Goal: Transaction & Acquisition: Purchase product/service

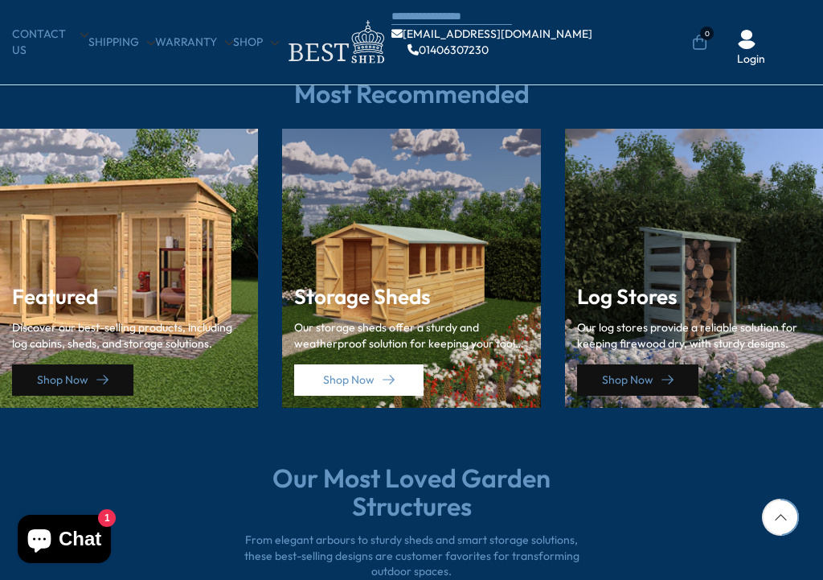
scroll to position [2162, 0]
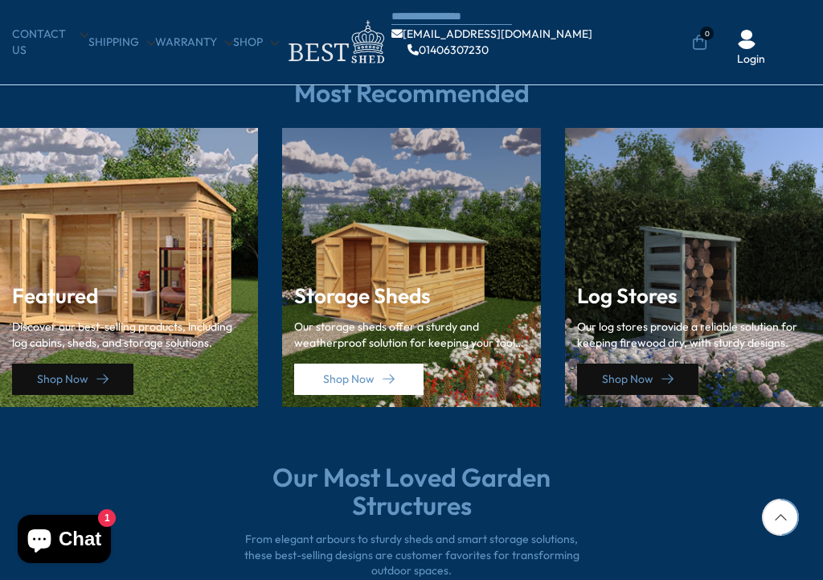
click at [191, 294] on h3 "Featured" at bounding box center [129, 296] width 234 height 23
click at [172, 273] on div "Featured Discover our best-selling products, including log cabins, sheds, and s…" at bounding box center [129, 334] width 234 height 122
click at [103, 373] on icon at bounding box center [102, 379] width 12 height 12
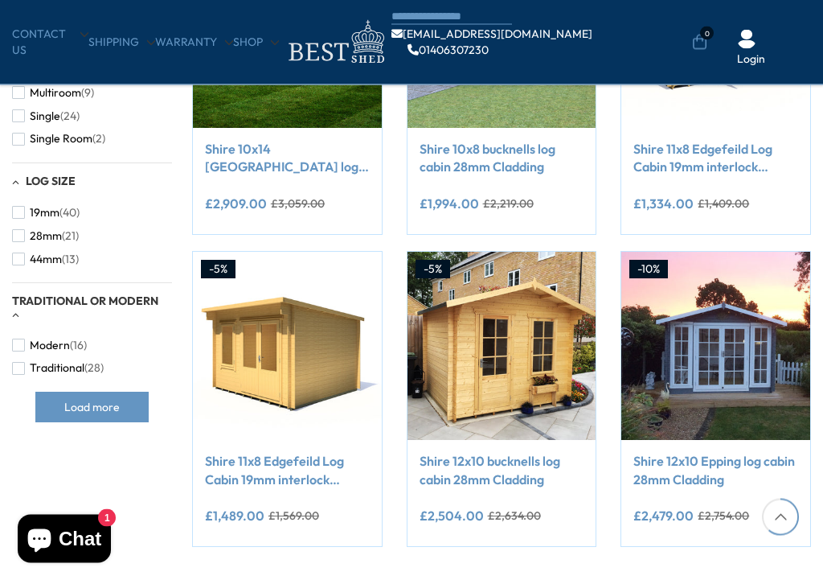
scroll to position [1067, 0]
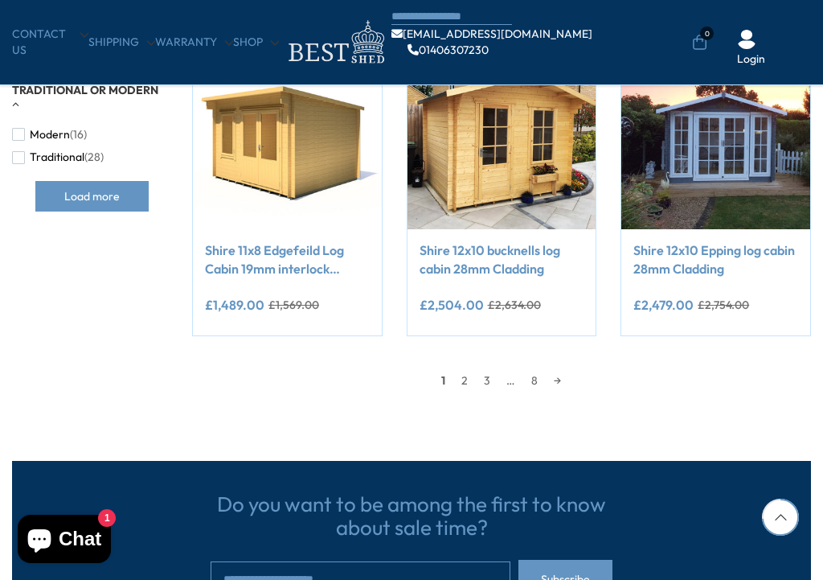
click at [468, 379] on link "2" at bounding box center [464, 380] width 23 height 24
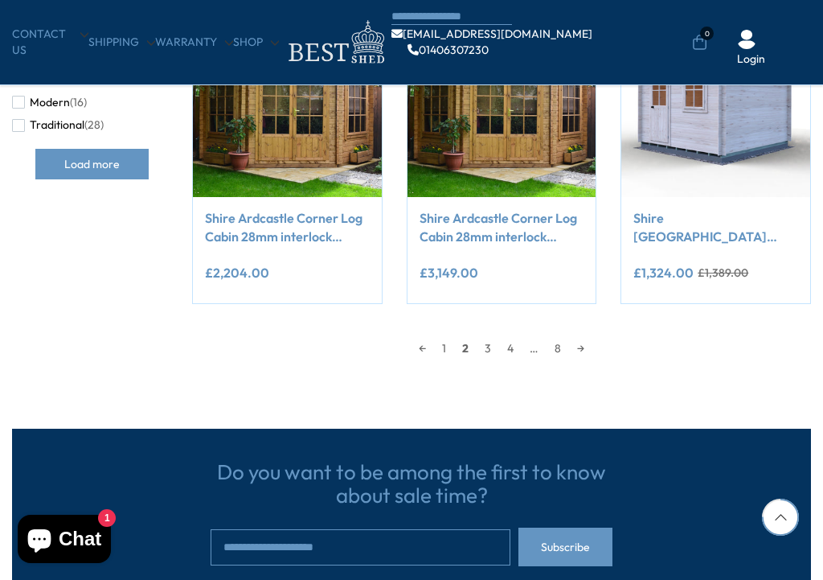
scroll to position [1310, 0]
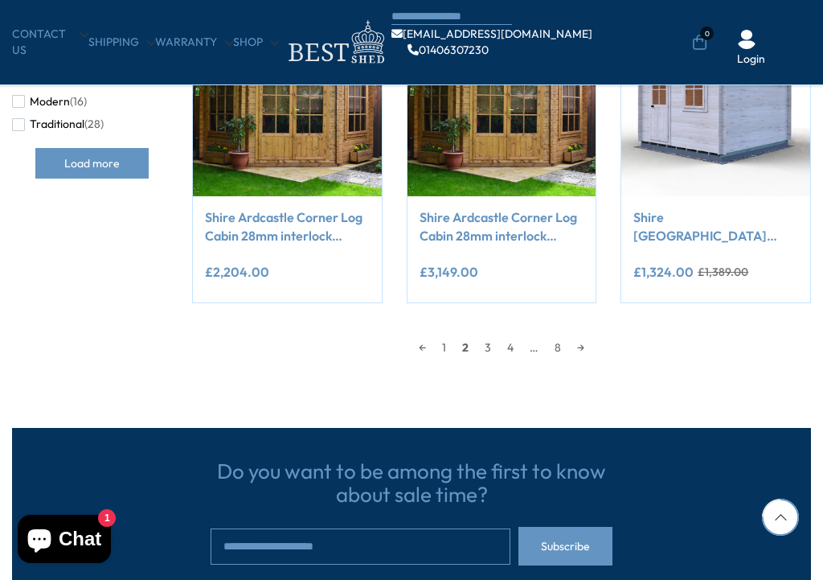
click at [483, 346] on link "3" at bounding box center [488, 347] width 23 height 24
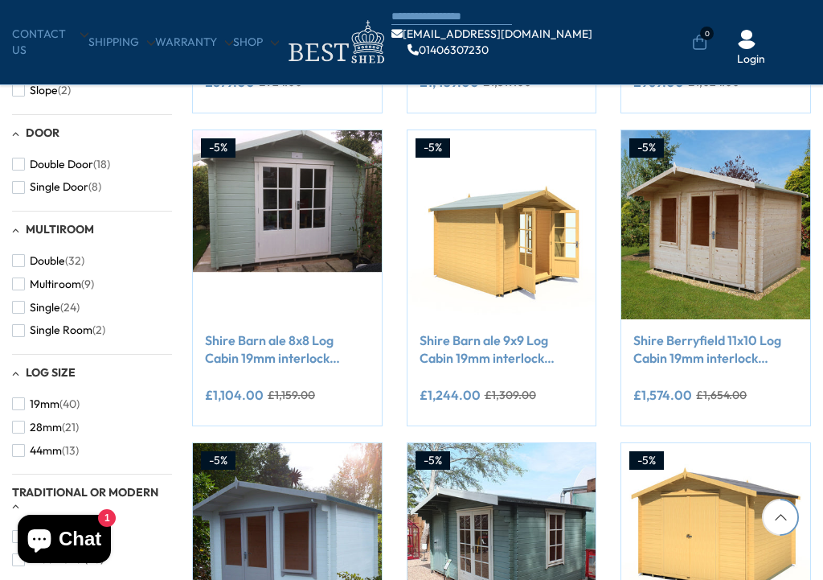
scroll to position [877, 0]
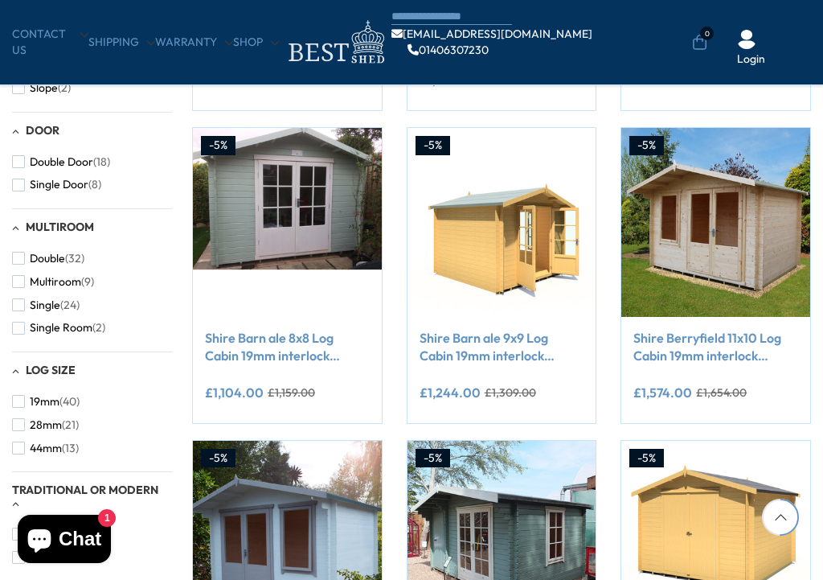
click at [738, 274] on button "Add to Cart" at bounding box center [716, 284] width 157 height 31
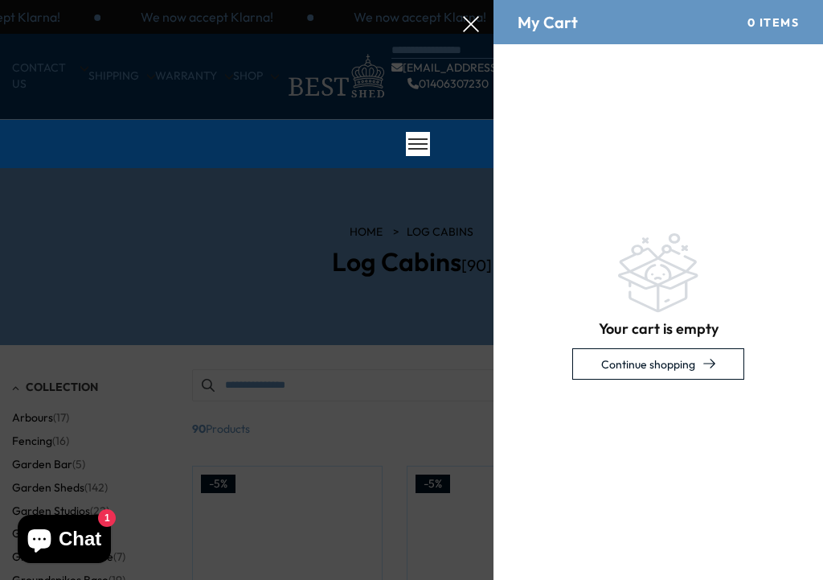
scroll to position [0, 0]
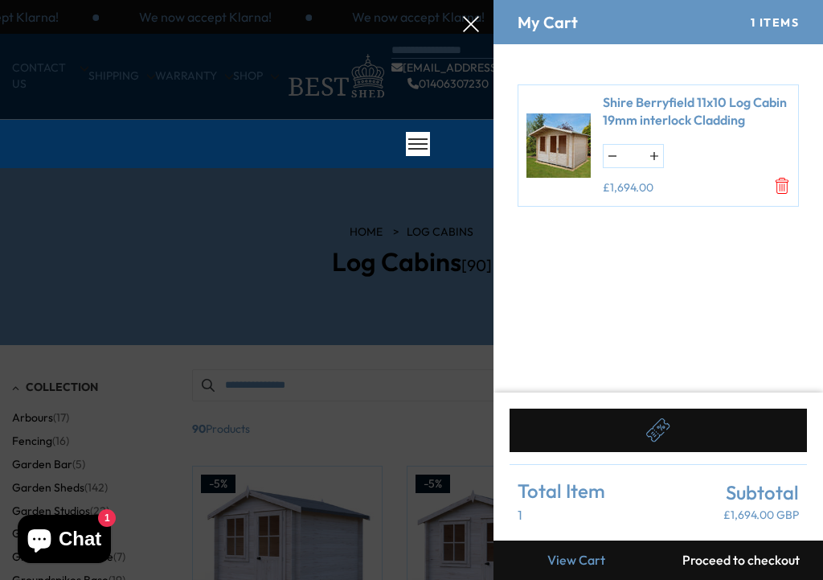
click at [589, 508] on link "View Cart" at bounding box center [576, 559] width 165 height 39
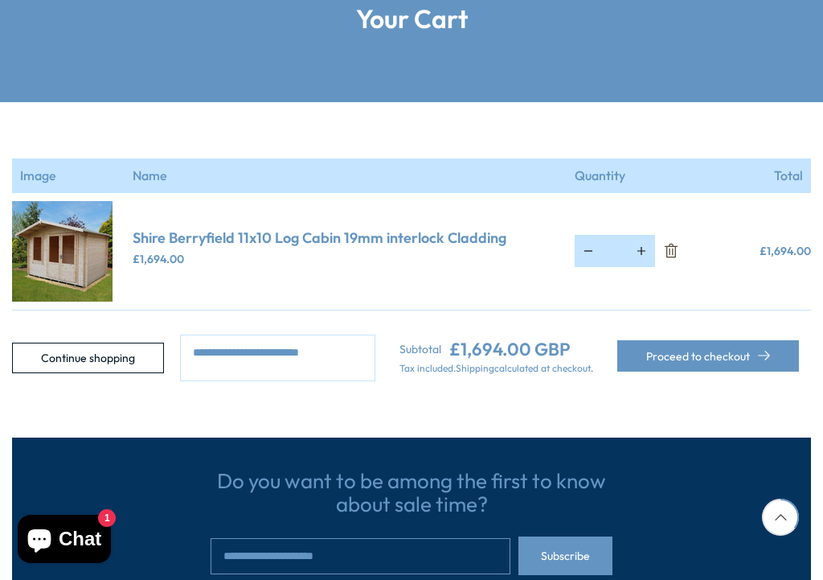
scroll to position [244, 0]
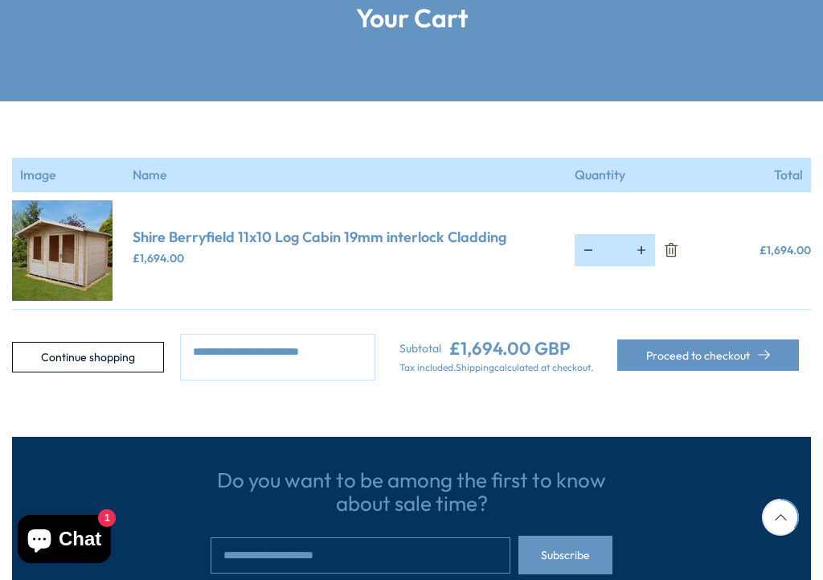
click at [251, 355] on textarea at bounding box center [277, 357] width 195 height 47
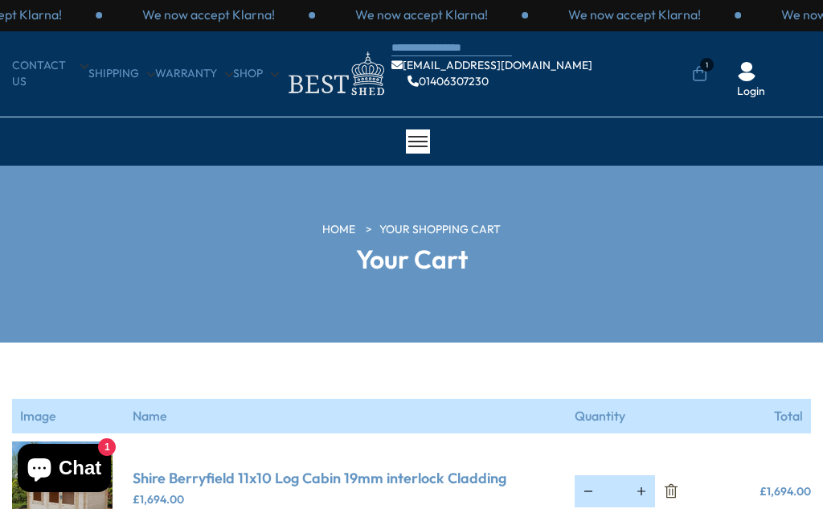
scroll to position [0, 0]
